Goal: Transaction & Acquisition: Obtain resource

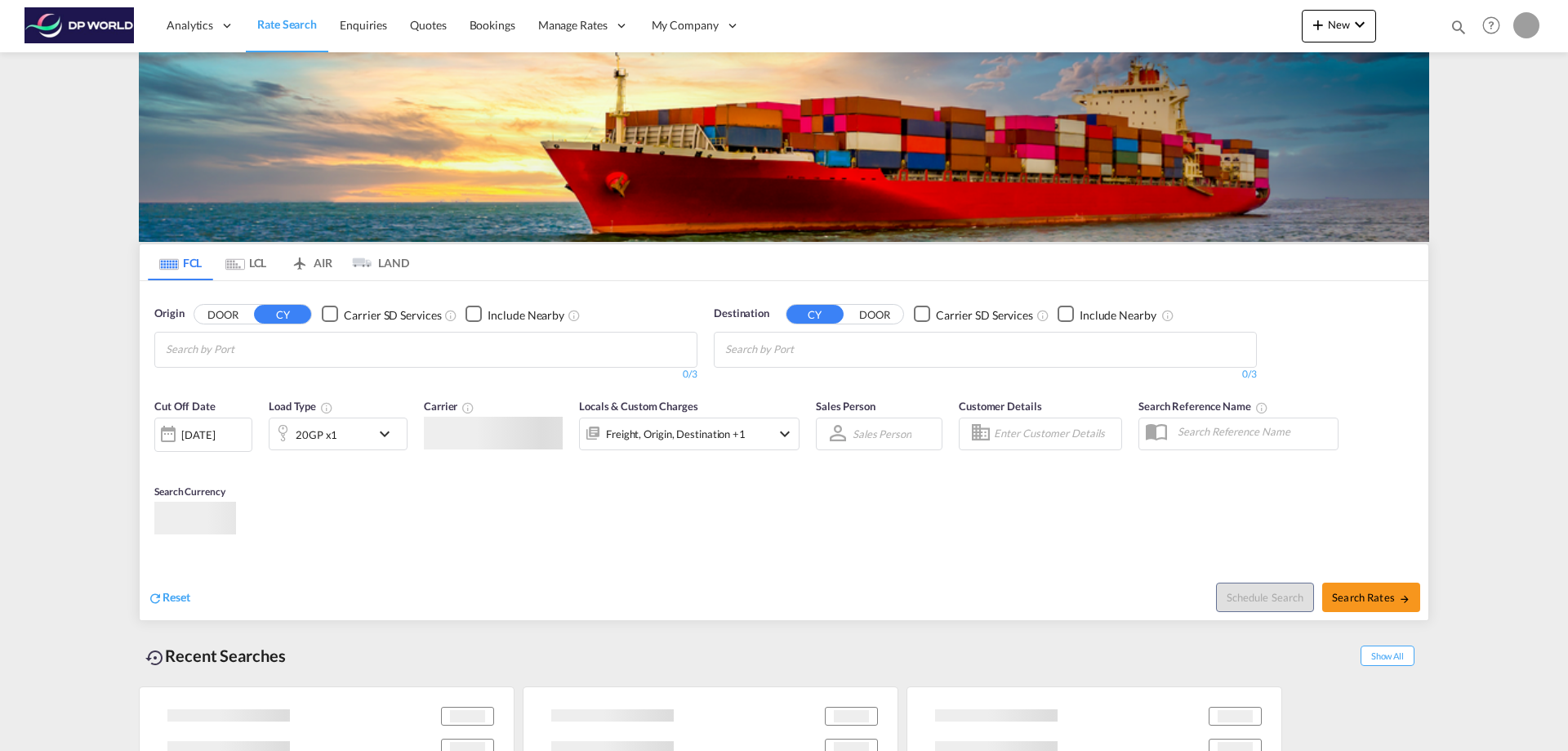
type input "[PERSON_NAME][EMAIL_ADDRESS][DOMAIN_NAME]"
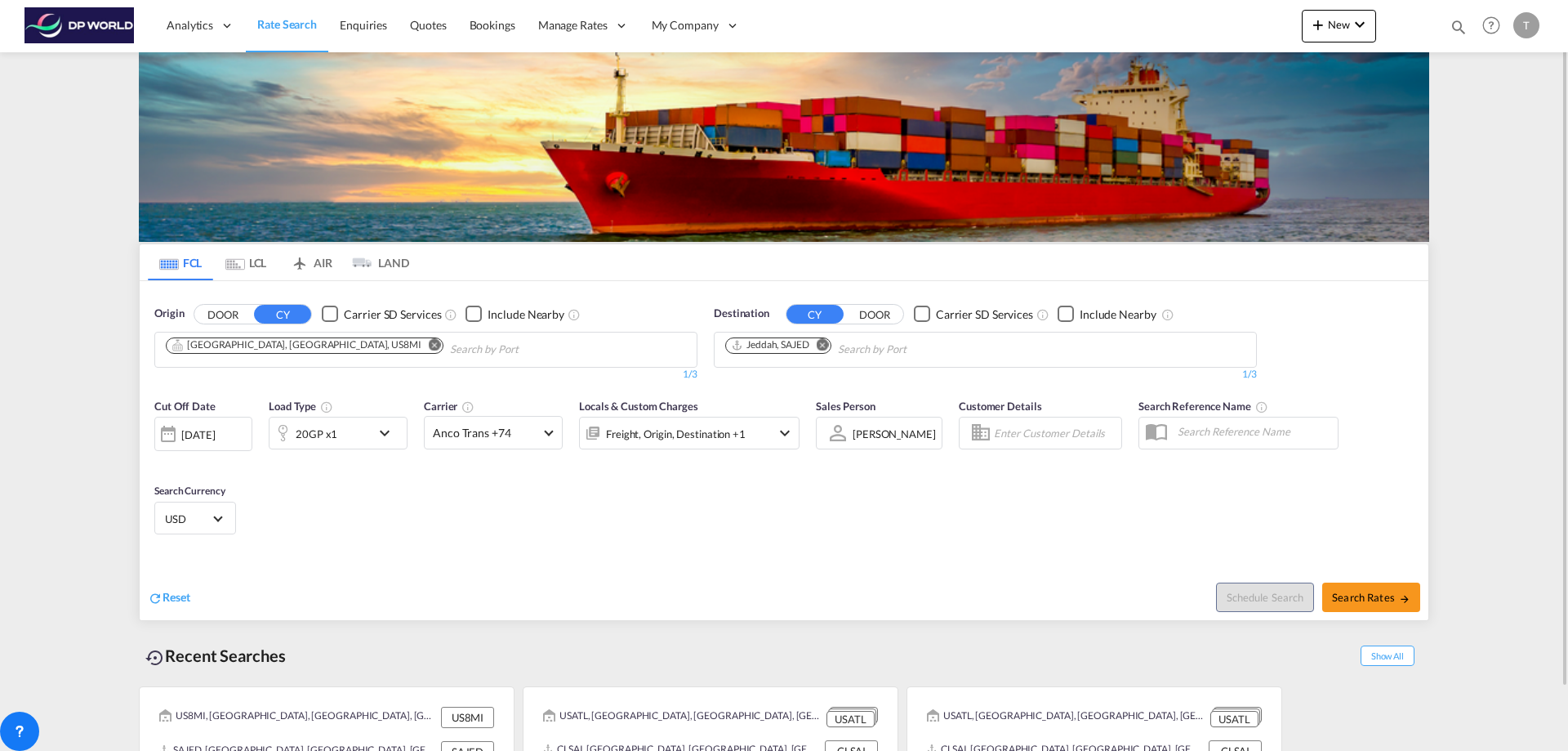
click at [429, 347] on md-icon "Remove" at bounding box center [435, 345] width 13 height 13
click at [289, 347] on input "Chips input." at bounding box center [243, 350] width 155 height 26
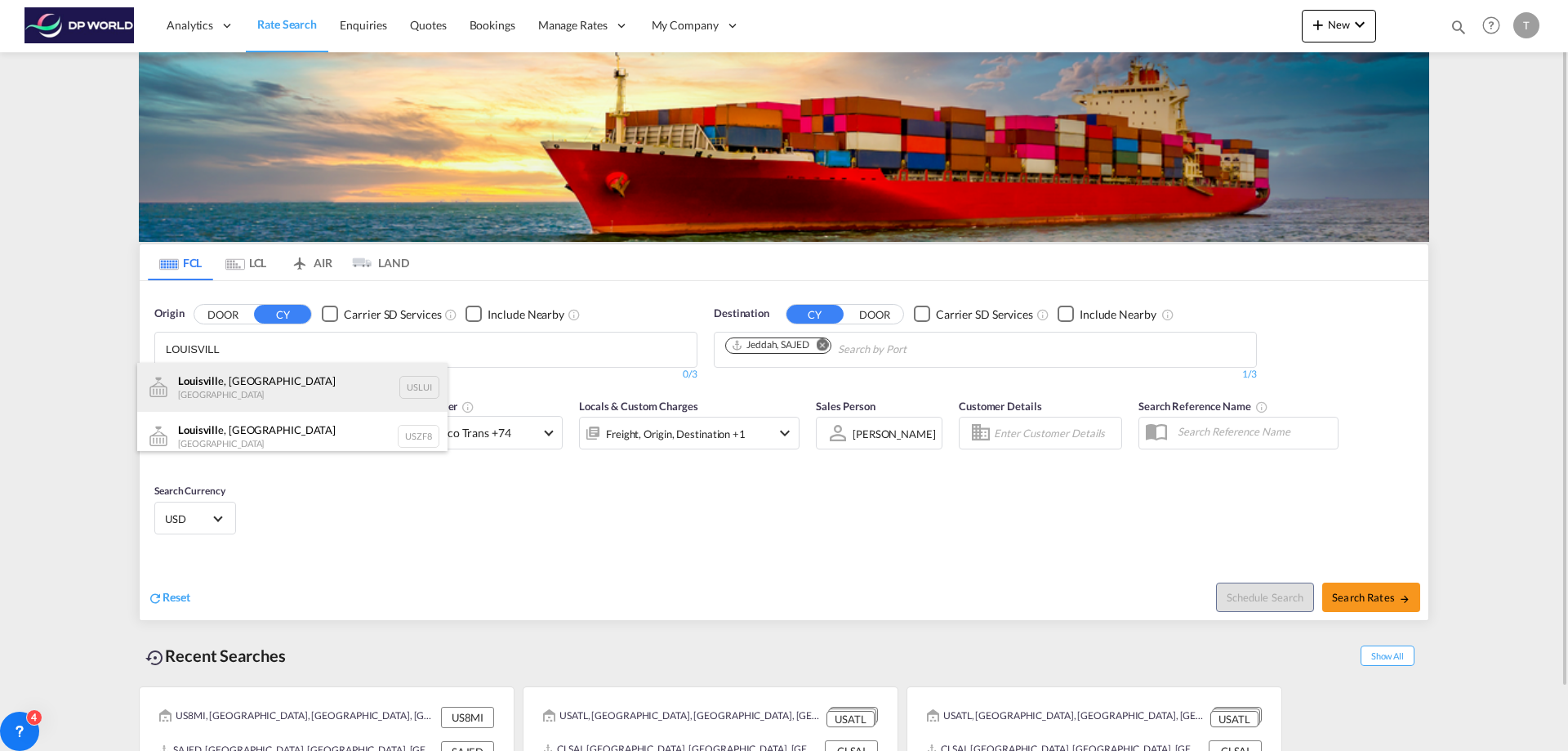
type input "LOUISVILL"
click at [197, 377] on div "Louisvill e, KY United States USLUI" at bounding box center [292, 387] width 310 height 49
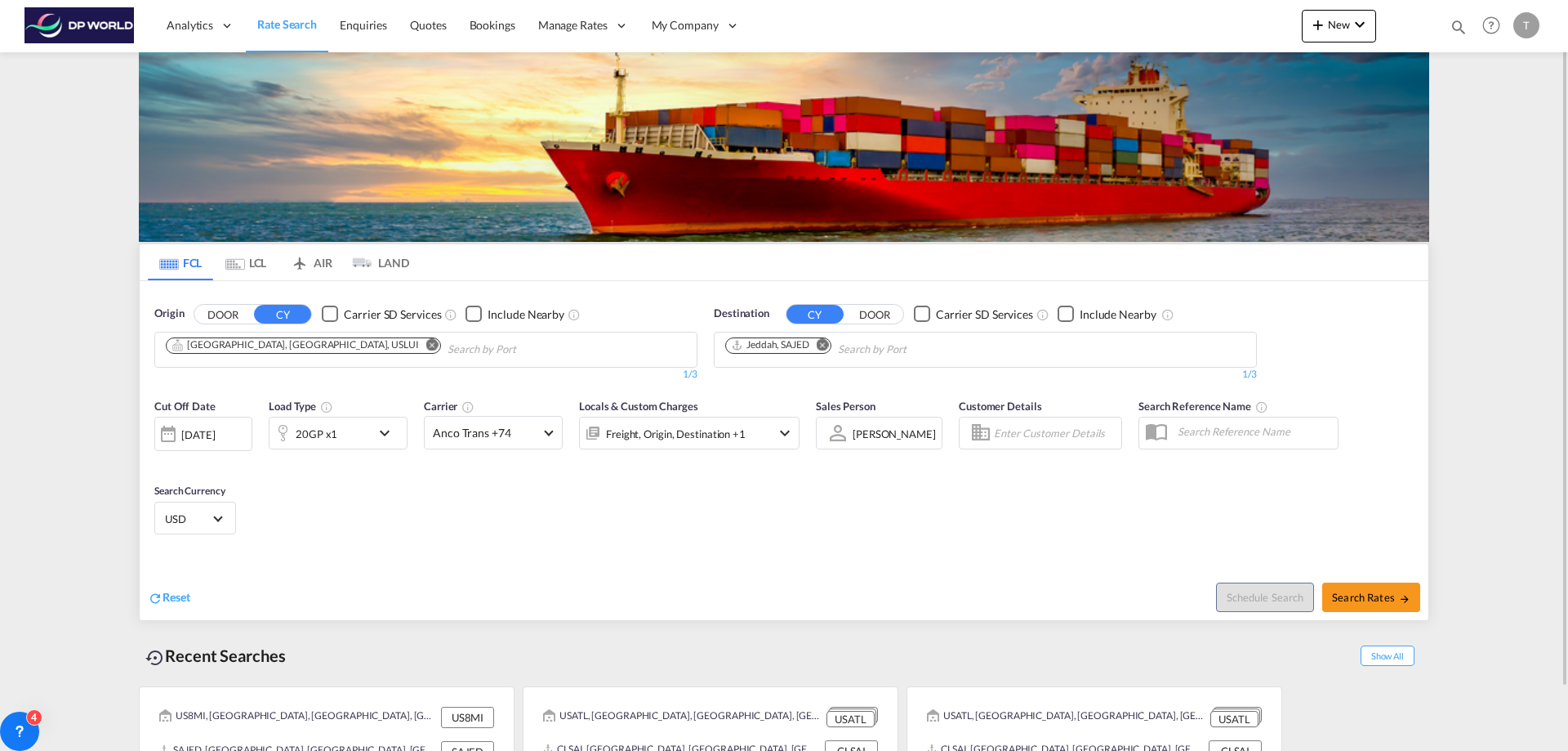
click at [825, 345] on md-icon "Remove" at bounding box center [822, 345] width 13 height 13
click at [762, 346] on body "Analytics Reports Dashboard Rate Search Enquiries Quotes Bookings" at bounding box center [784, 376] width 1568 height 751
type input "KEEL"
click at [807, 390] on div "[PERSON_NAME] ([GEOGRAPHIC_DATA]) [GEOGRAPHIC_DATA], [GEOGRAPHIC_DATA] TWKEL" at bounding box center [851, 391] width 310 height 56
click at [1371, 588] on button "Search Rates" at bounding box center [1371, 597] width 98 height 29
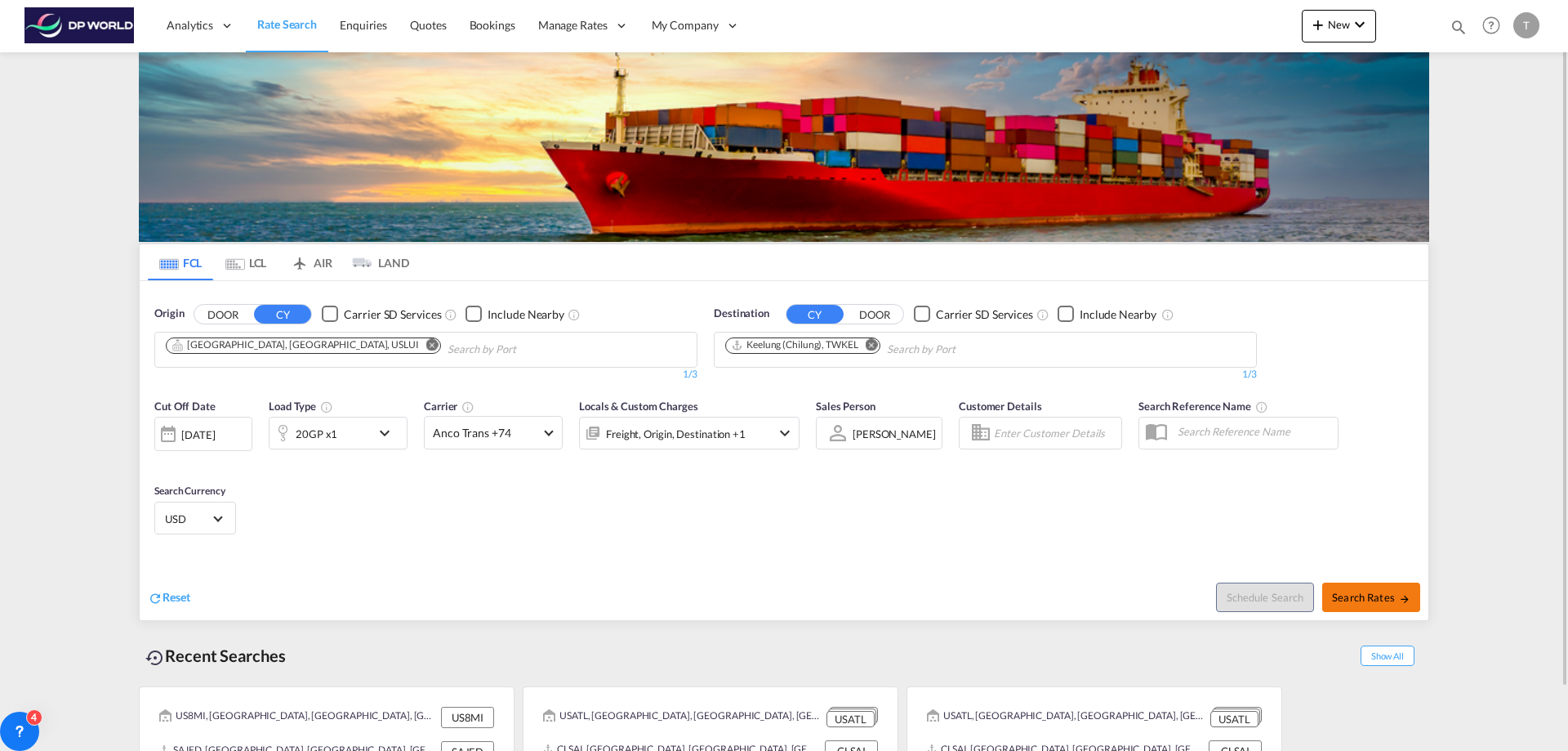
type input "USLUI to TWKEL / [DATE]"
